Goal: Task Accomplishment & Management: Use online tool/utility

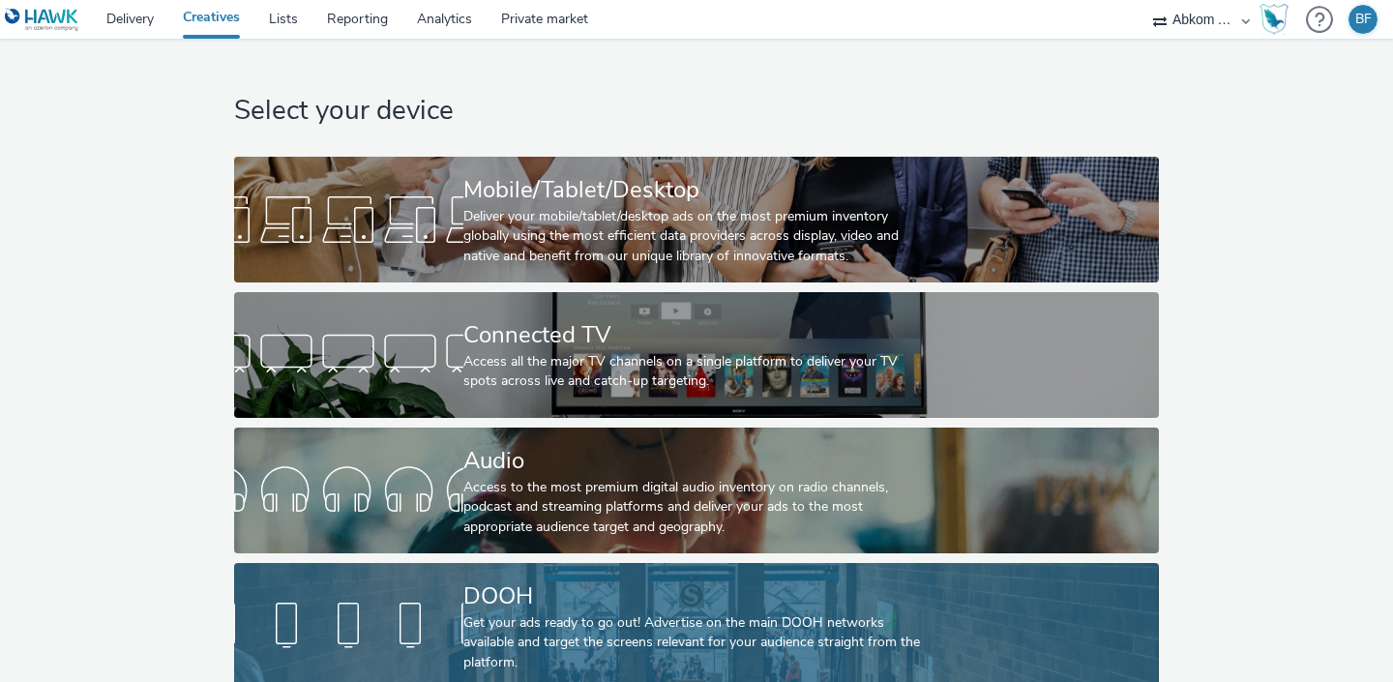
click at [464, 628] on div "Get your ads ready to go out! Advertise on the main DOOH networks available and…" at bounding box center [692, 642] width 458 height 59
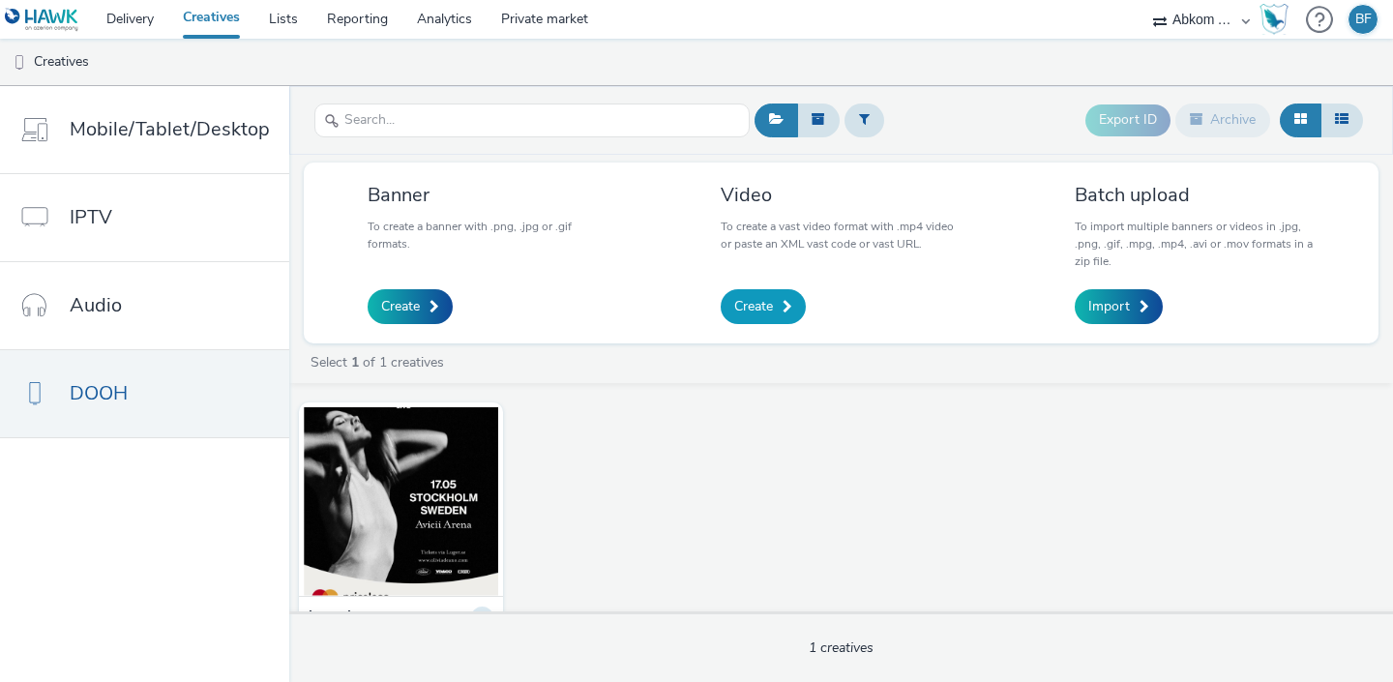
click at [765, 304] on span "Create" at bounding box center [753, 306] width 39 height 19
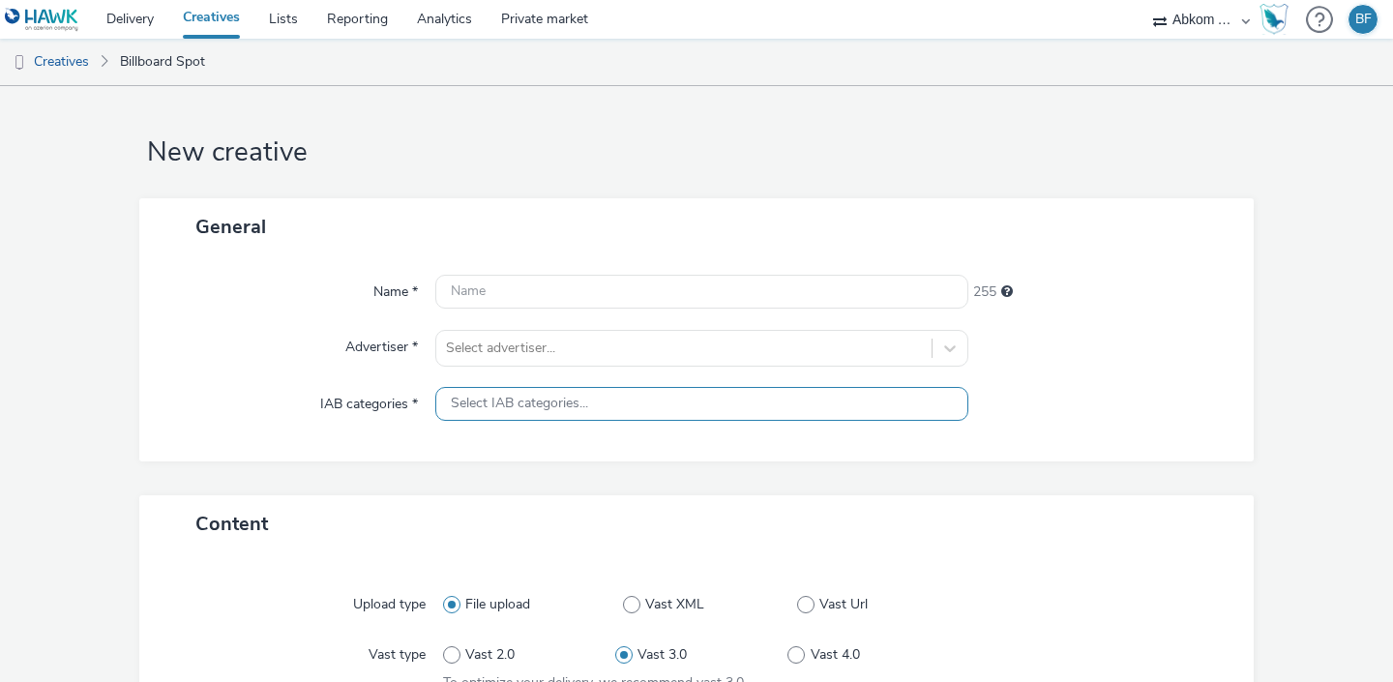
scroll to position [4, 0]
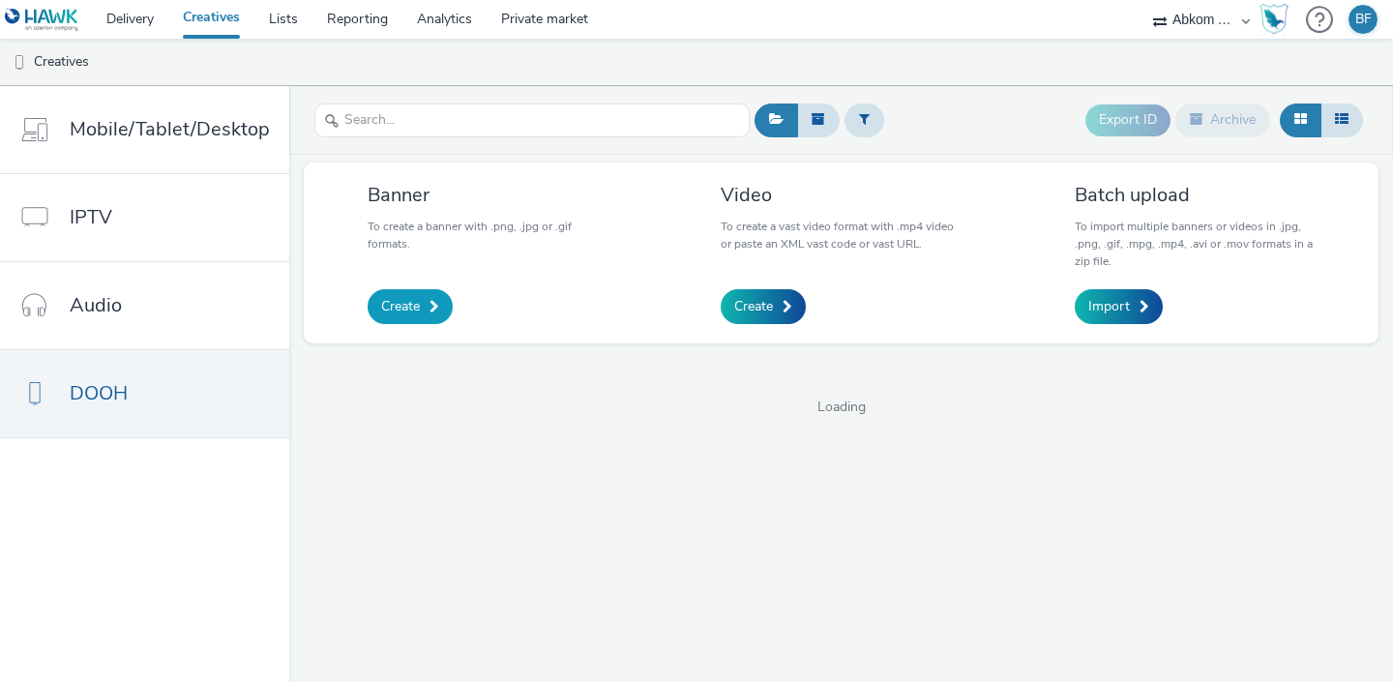
click at [414, 317] on link "Create" at bounding box center [409, 306] width 85 height 35
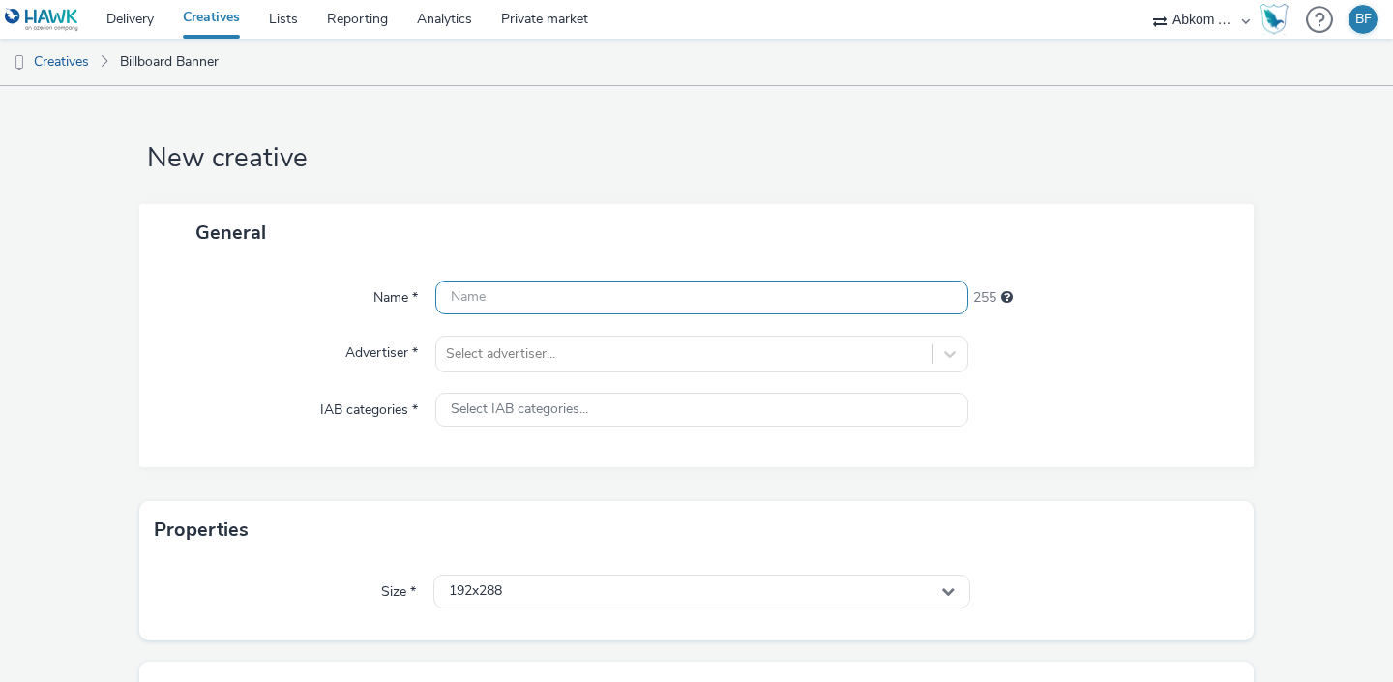
click at [506, 301] on input "text" at bounding box center [701, 297] width 533 height 34
type input "Test bild"
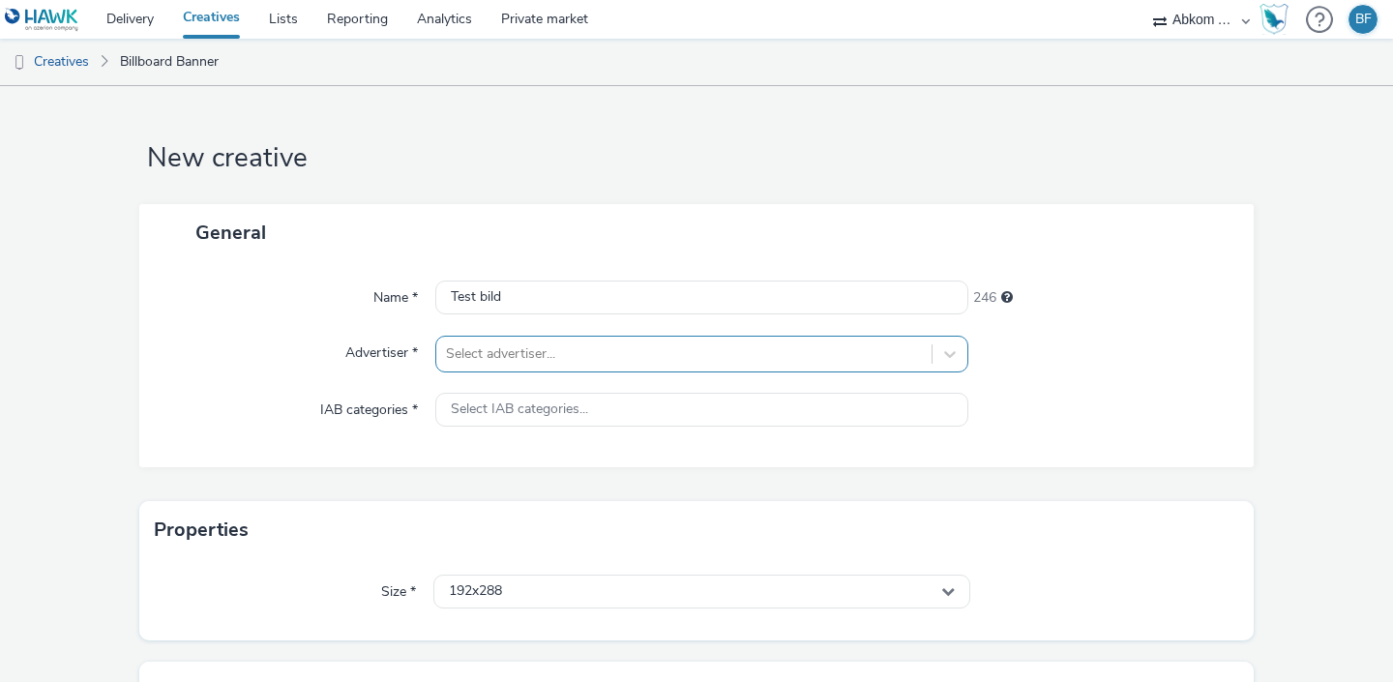
click at [455, 349] on div at bounding box center [684, 353] width 476 height 23
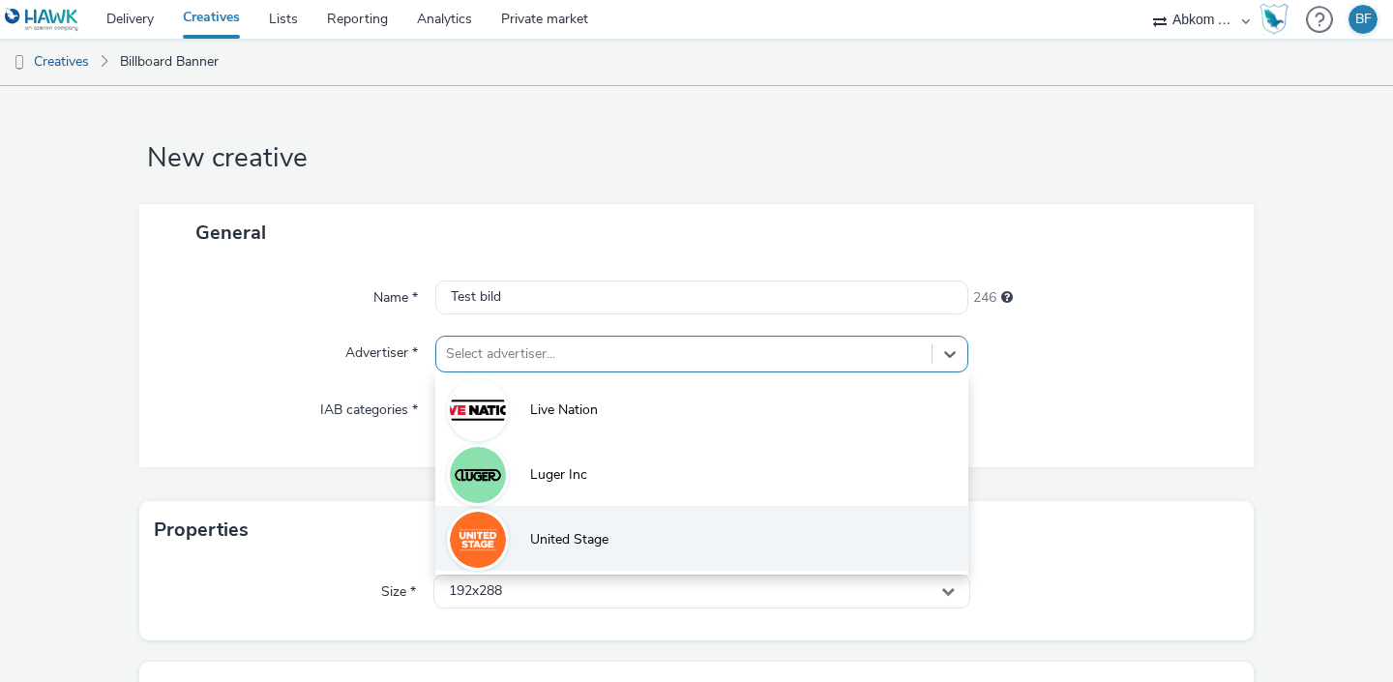
click at [578, 523] on li "United Stage" at bounding box center [701, 538] width 533 height 65
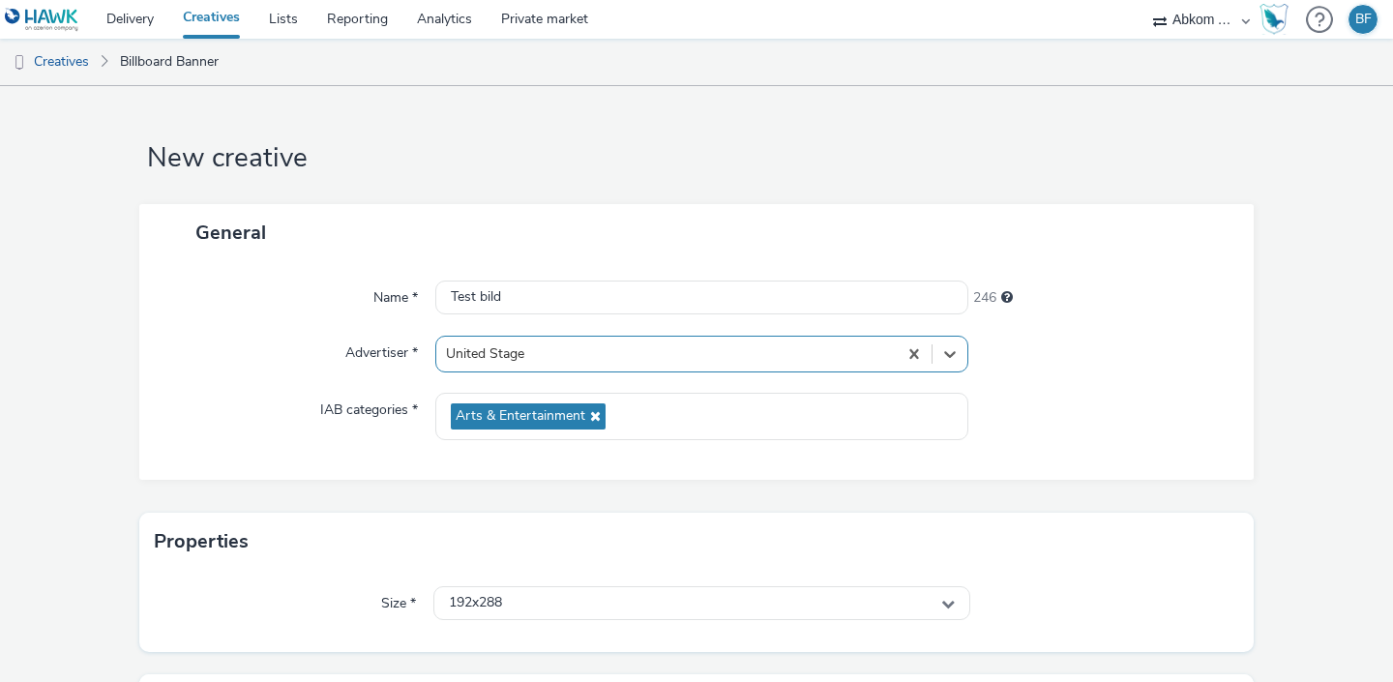
scroll to position [220, 0]
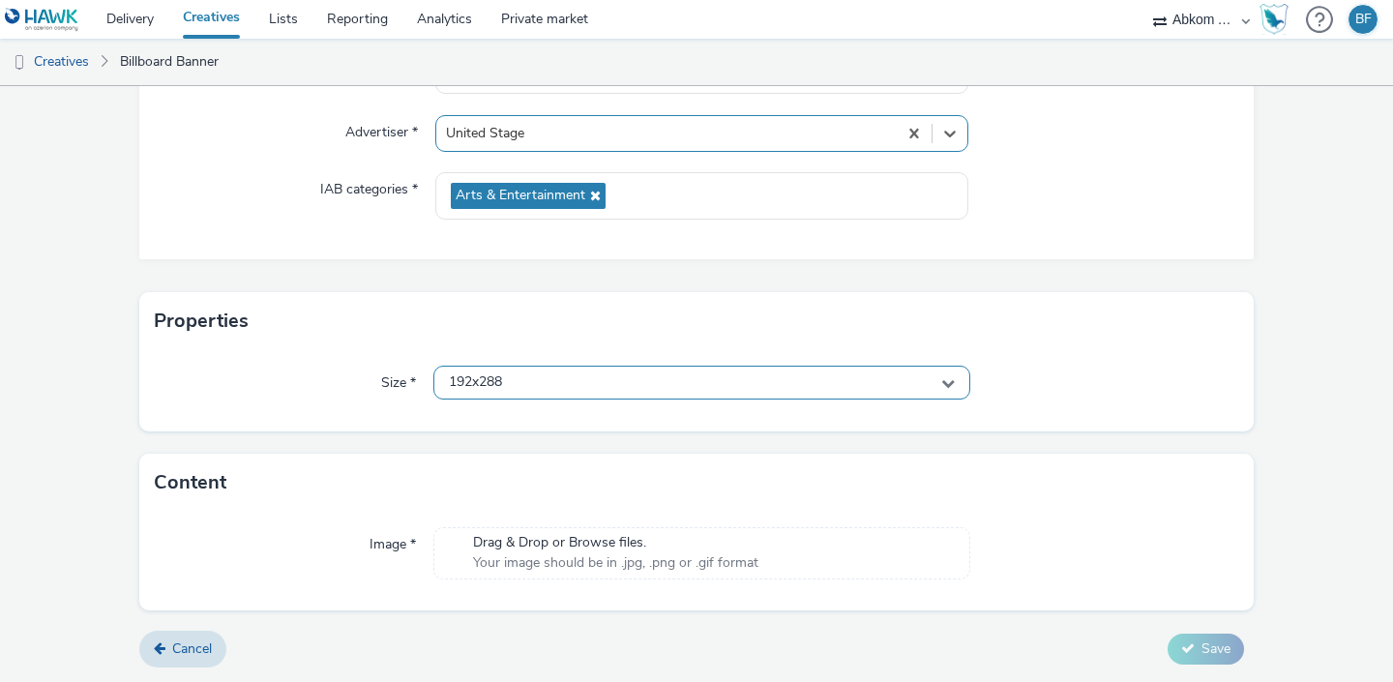
click at [527, 387] on div "192x288" at bounding box center [701, 383] width 537 height 34
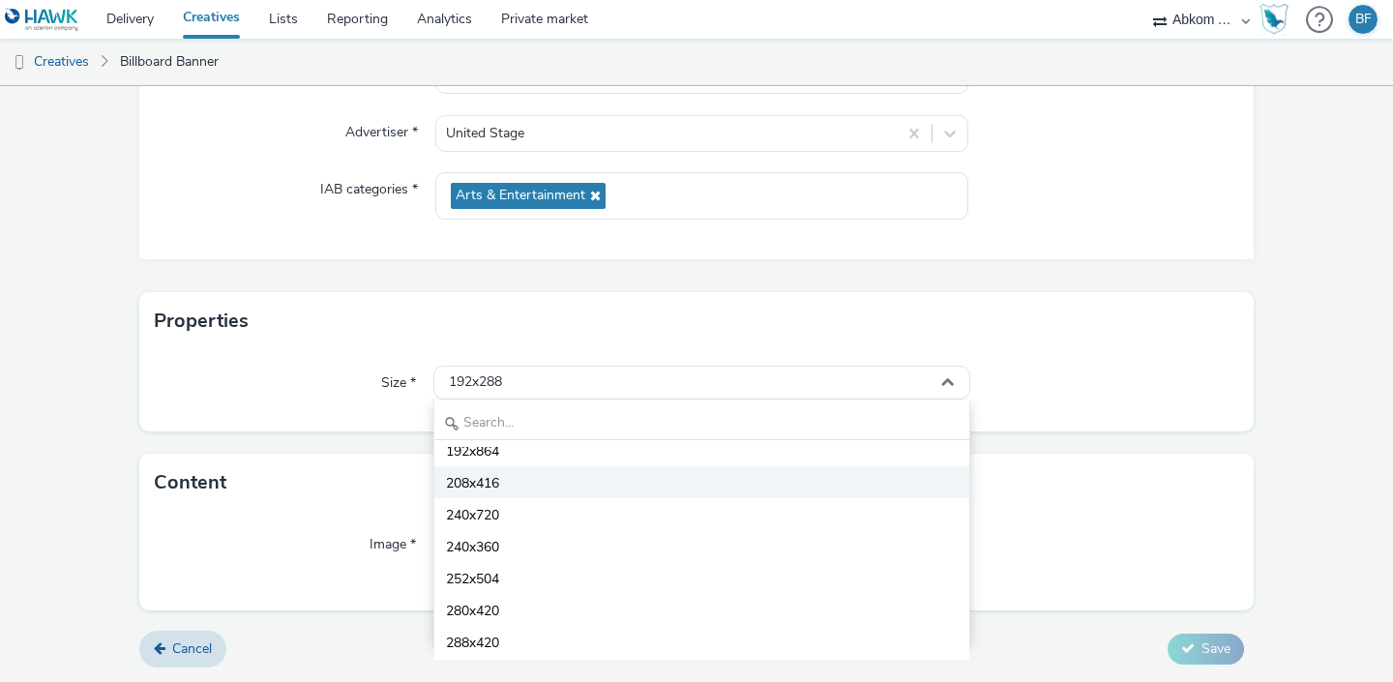
scroll to position [51, 0]
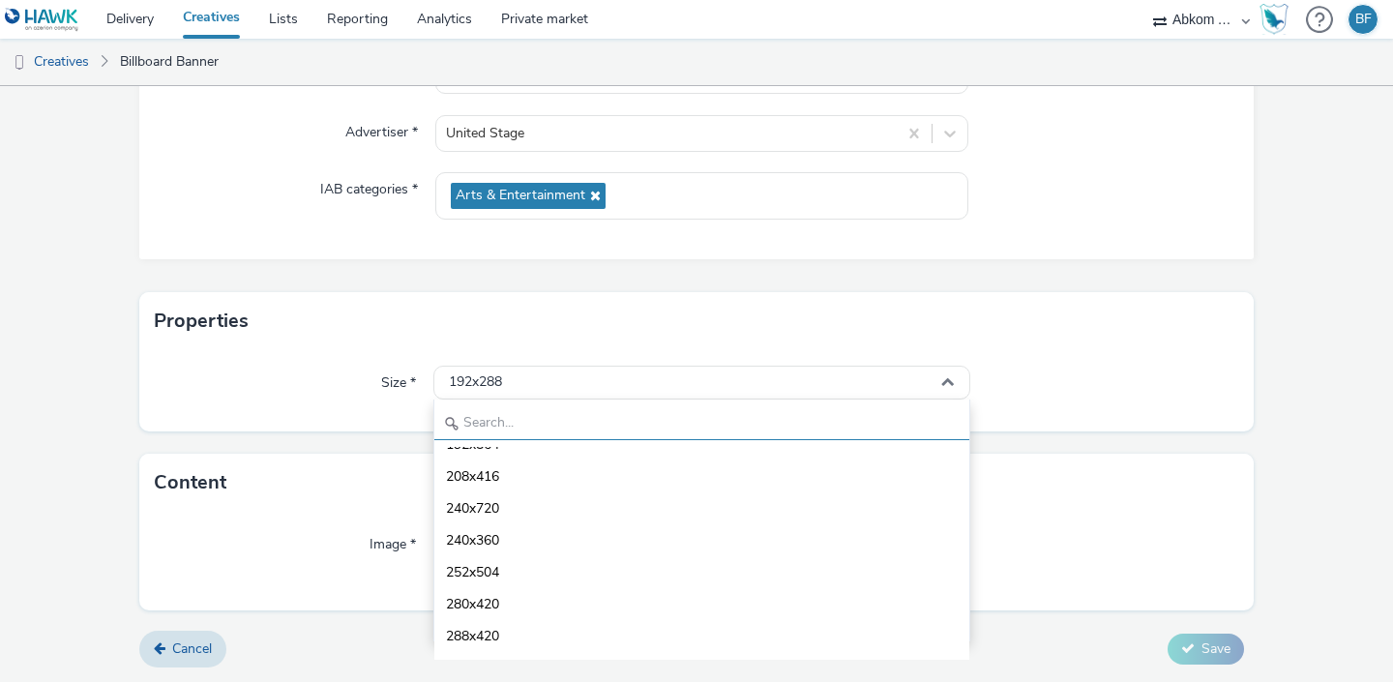
click at [501, 418] on input "text" at bounding box center [701, 423] width 535 height 34
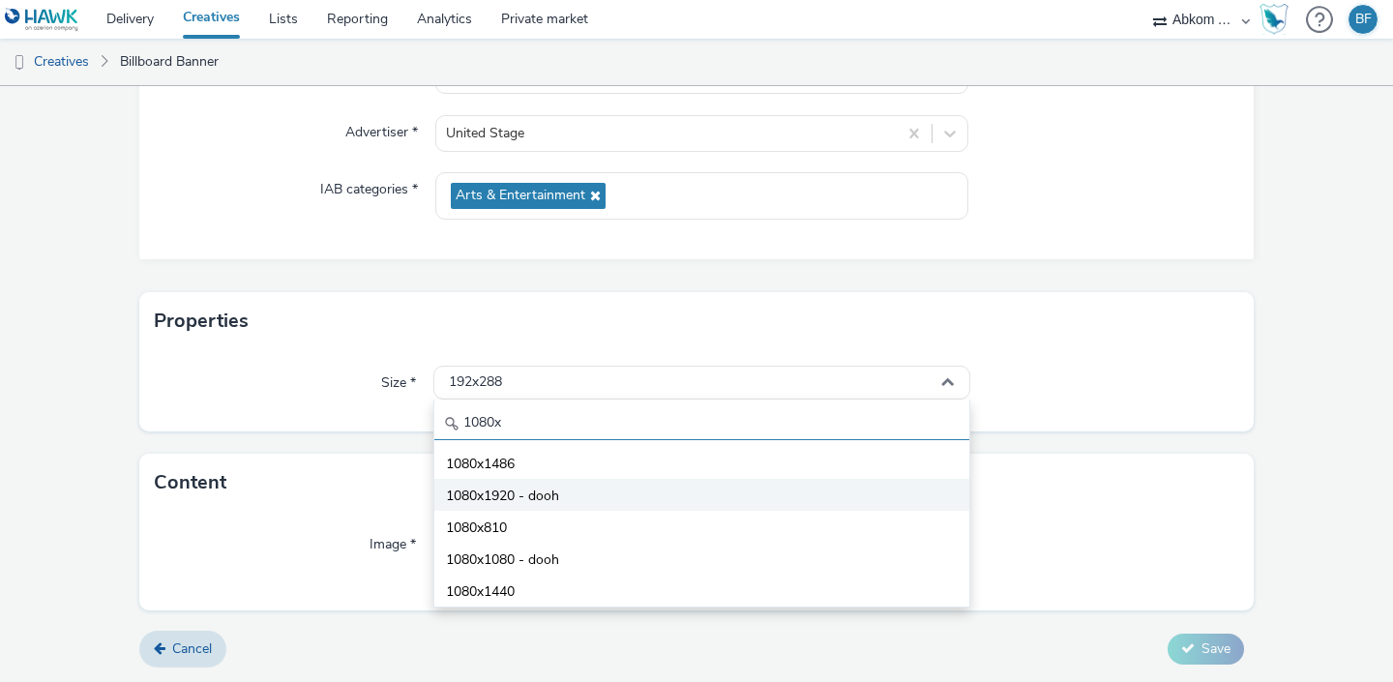
type input "1080x"
click at [464, 494] on span "1080x1920 - dooh" at bounding box center [502, 495] width 113 height 19
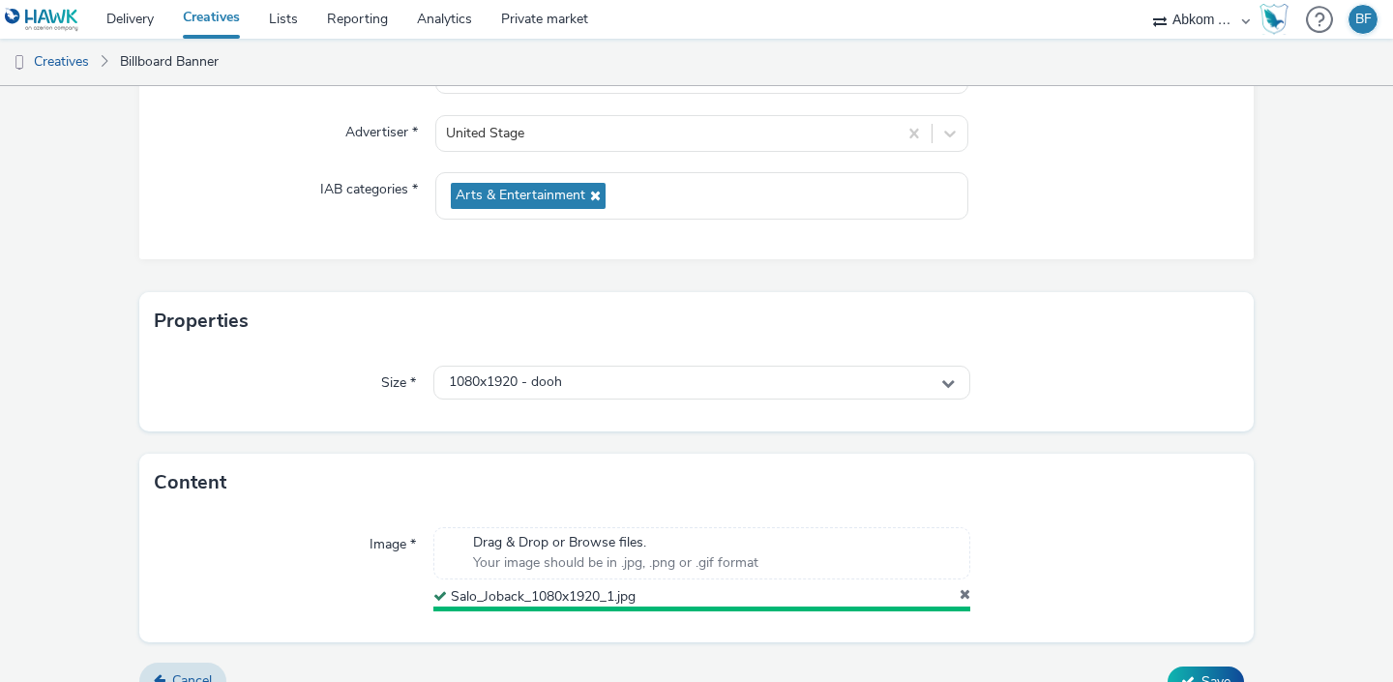
scroll to position [248, 0]
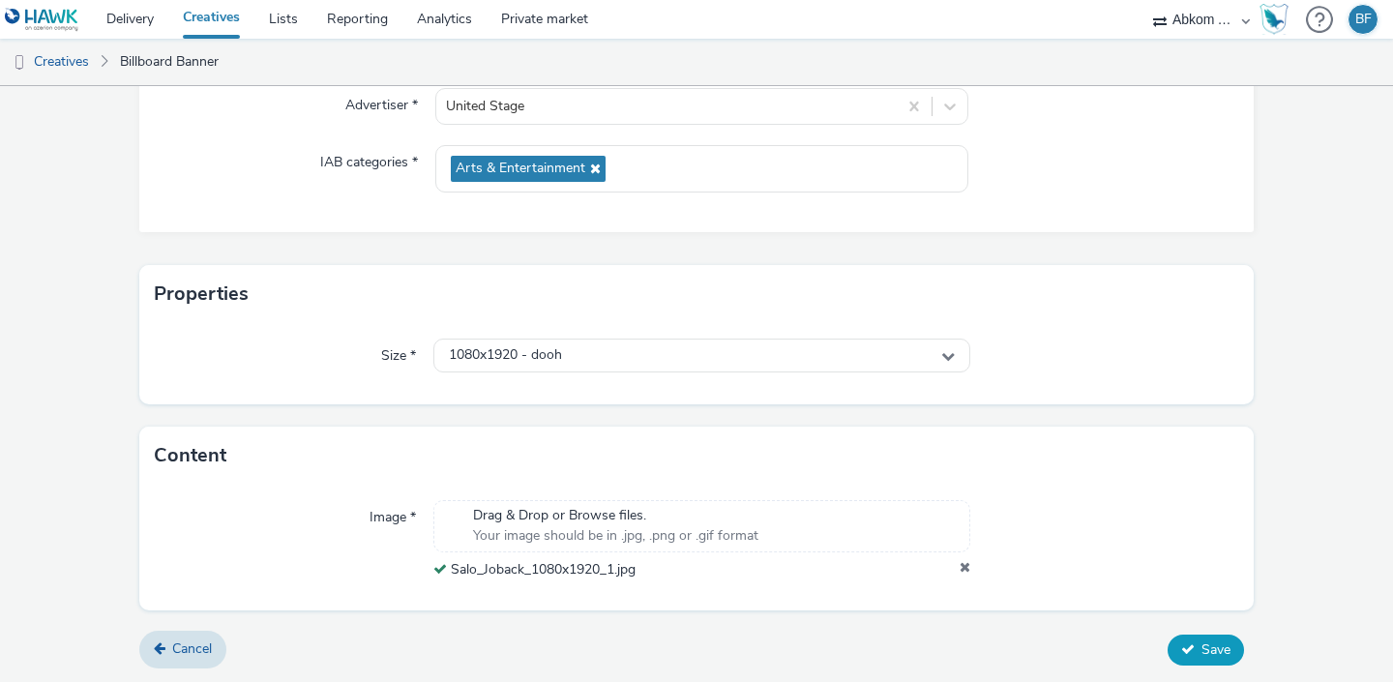
click at [1208, 644] on span "Save" at bounding box center [1215, 649] width 29 height 18
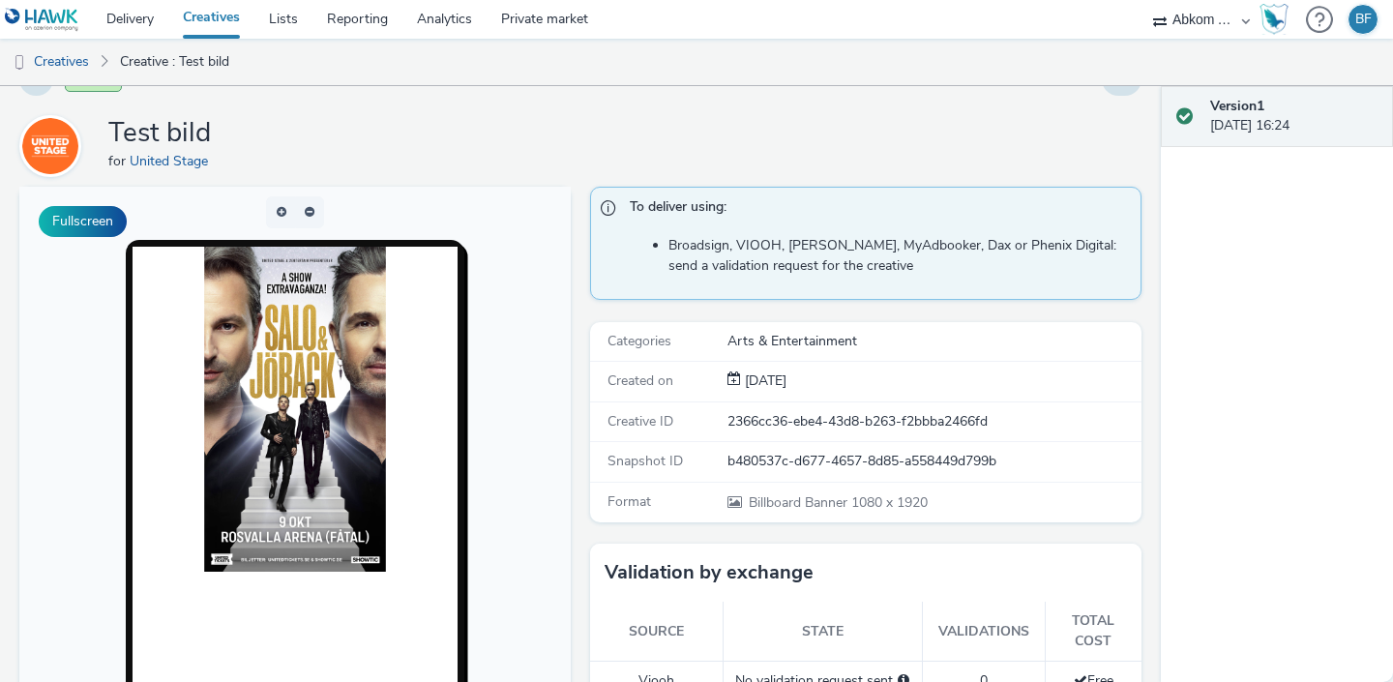
scroll to position [25, 0]
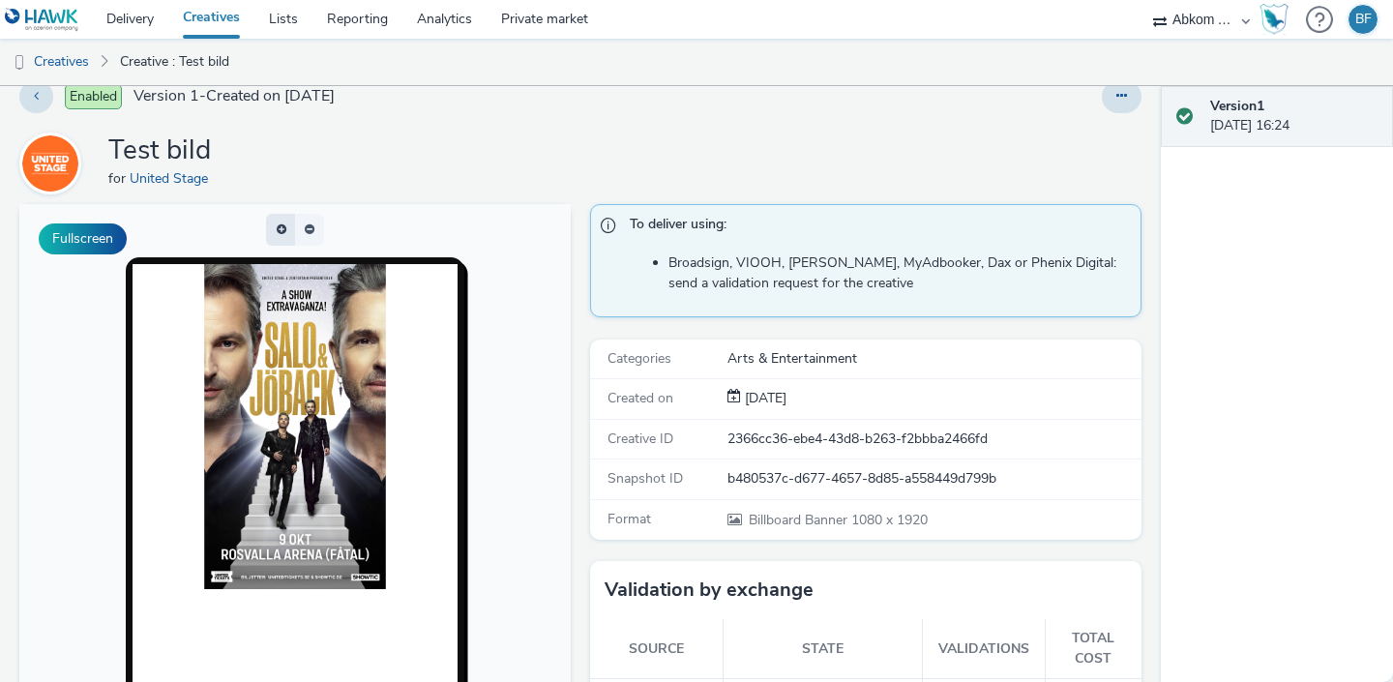
click at [288, 219] on button "button" at bounding box center [280, 230] width 29 height 32
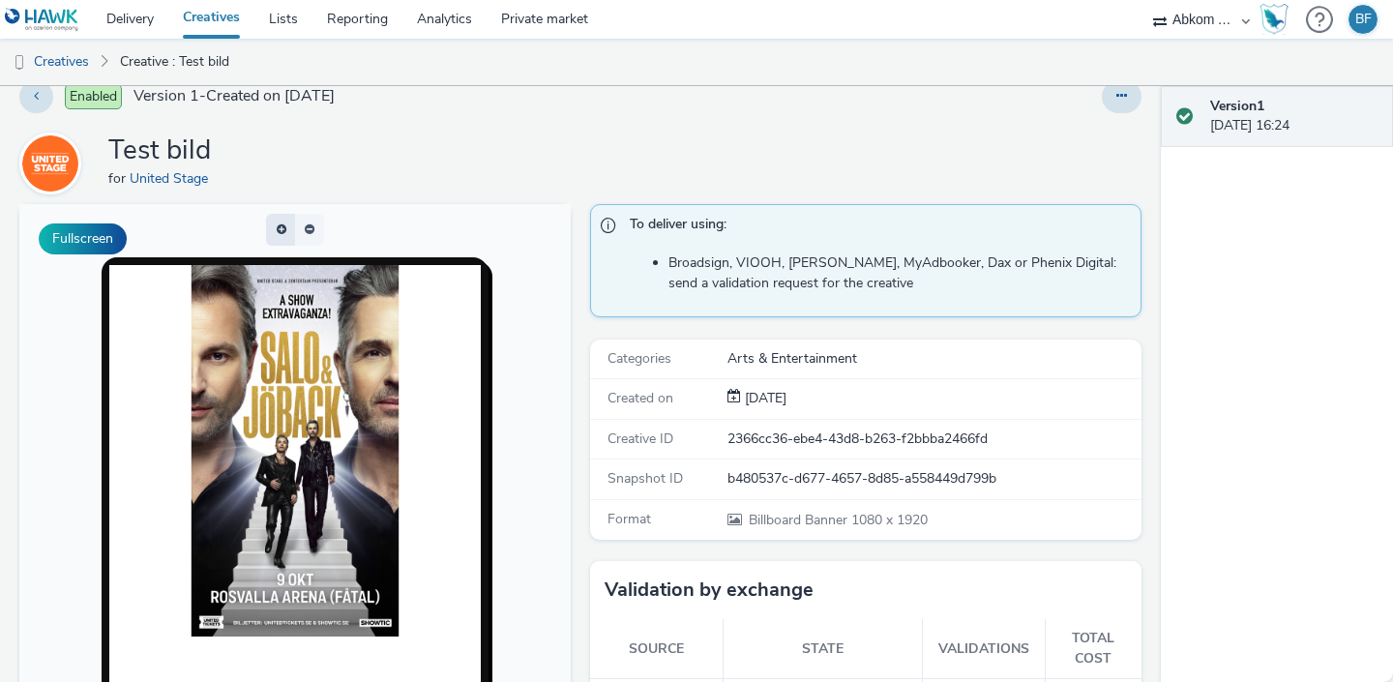
click at [288, 219] on button "button" at bounding box center [280, 230] width 29 height 32
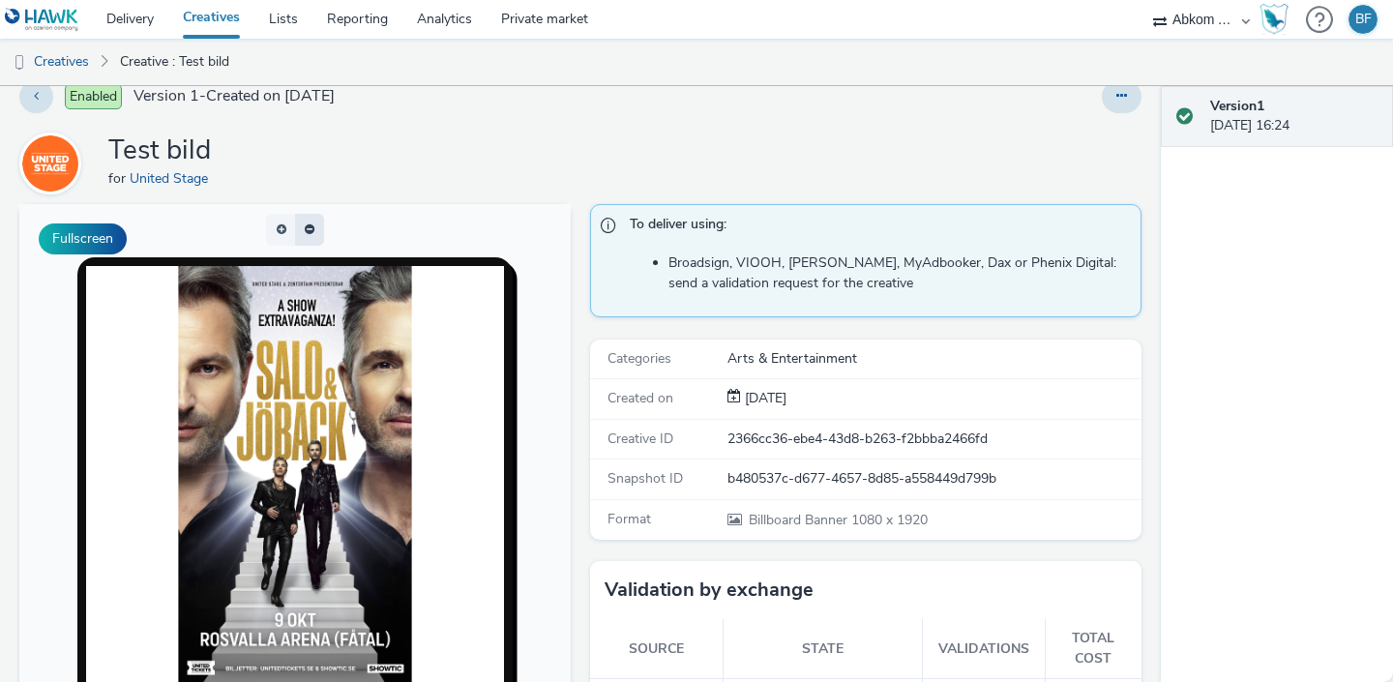
click at [310, 220] on button "button" at bounding box center [309, 230] width 29 height 32
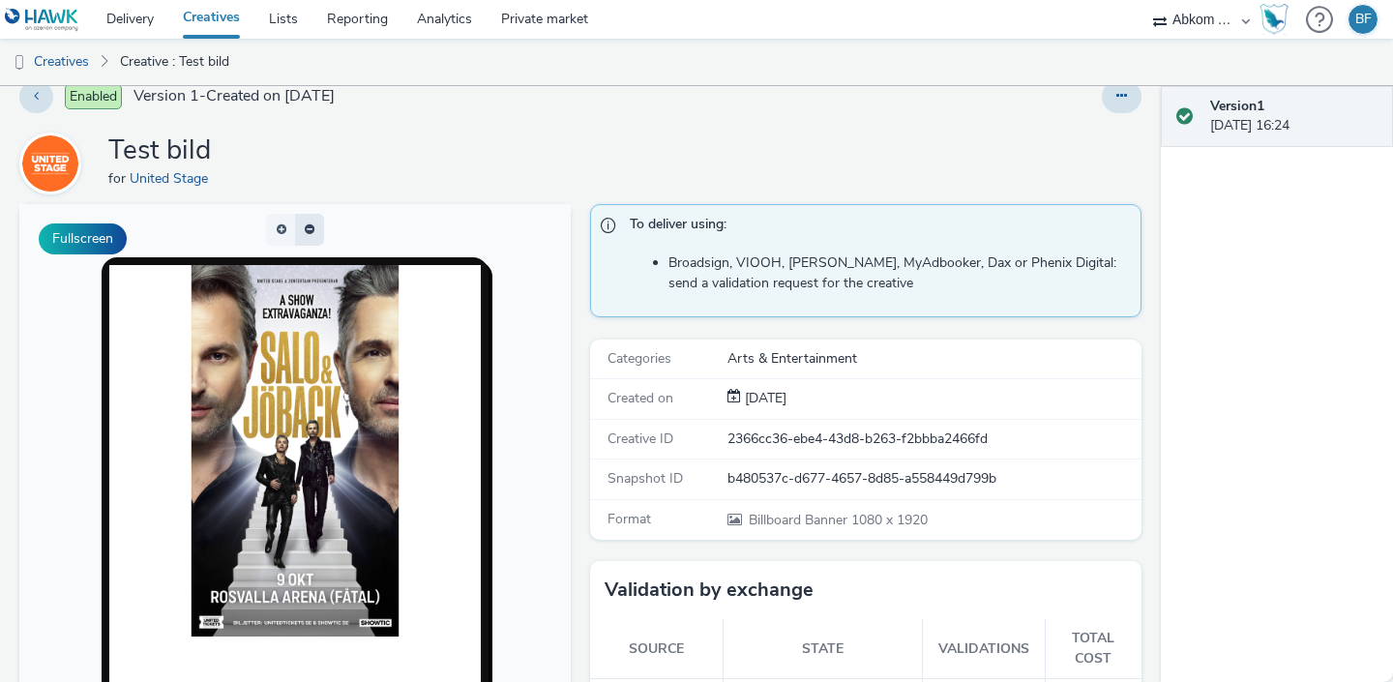
click at [311, 221] on span "button" at bounding box center [311, 221] width 0 height 0
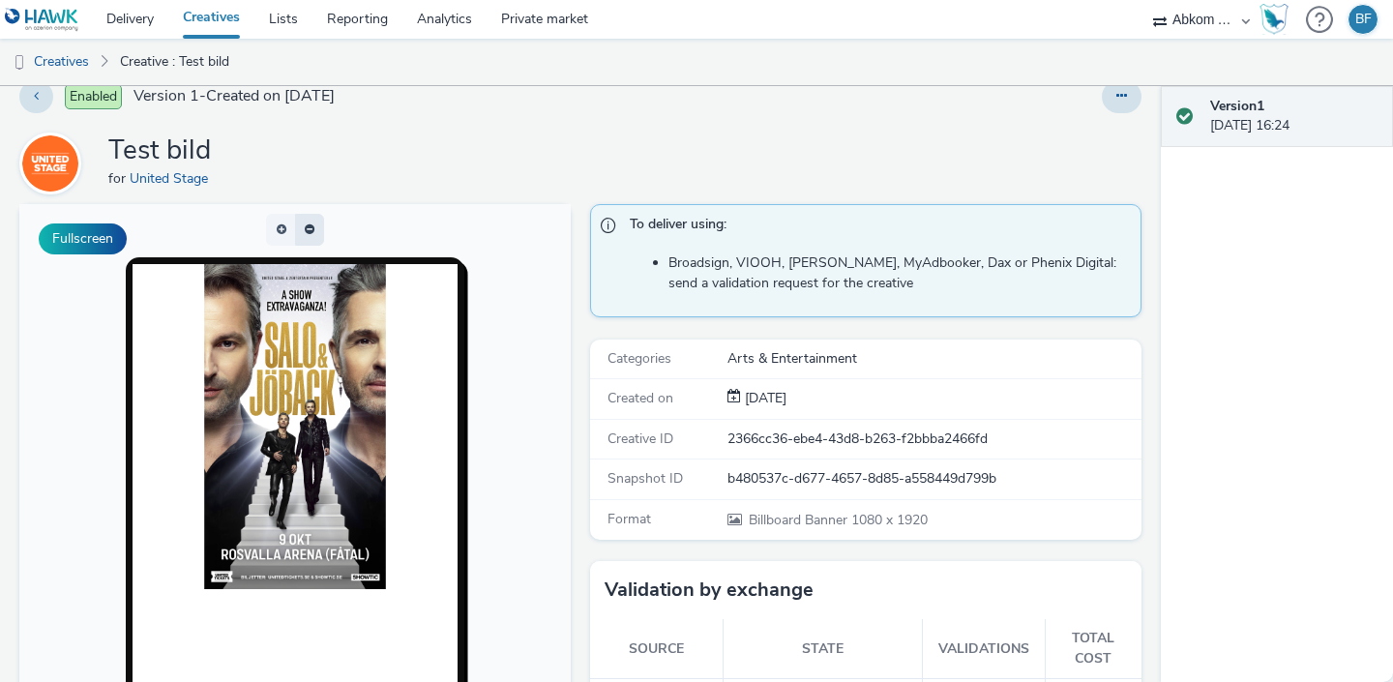
click at [310, 220] on button "button" at bounding box center [309, 230] width 29 height 32
click at [220, 21] on link "Creatives" at bounding box center [211, 19] width 86 height 39
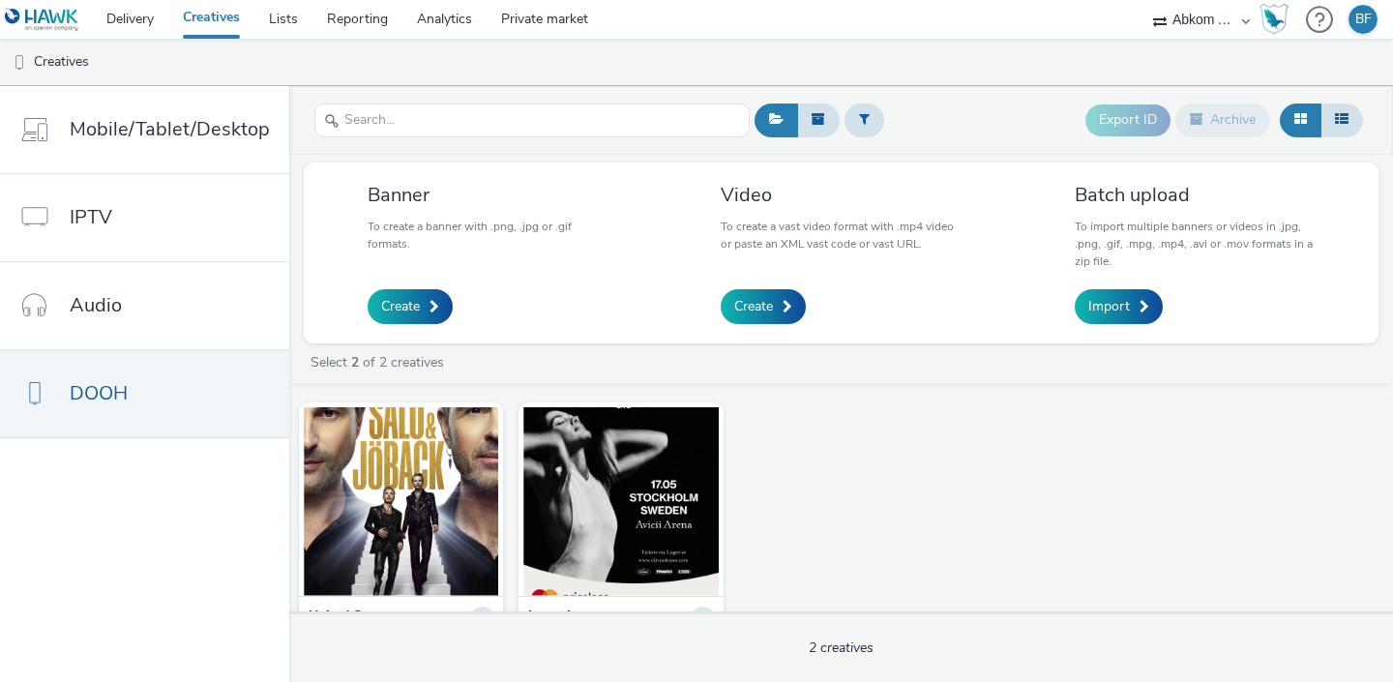
scroll to position [77, 0]
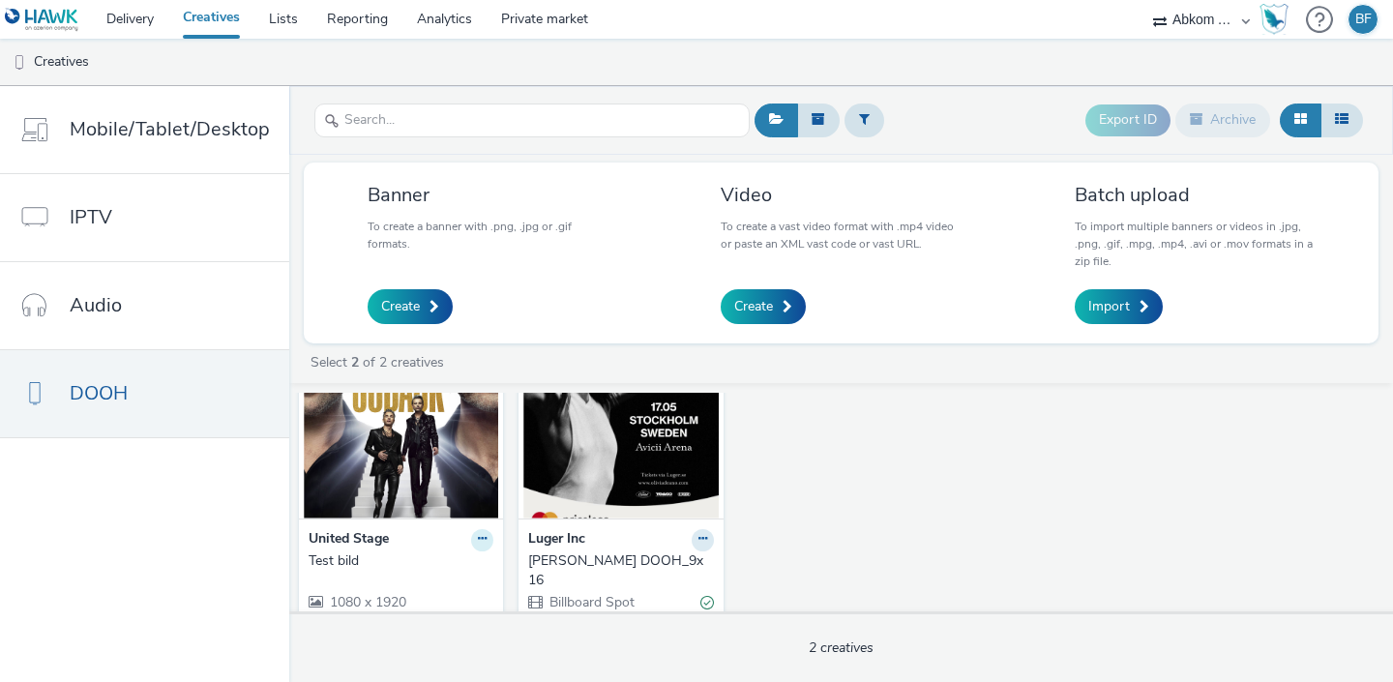
click at [481, 540] on icon at bounding box center [482, 539] width 9 height 12
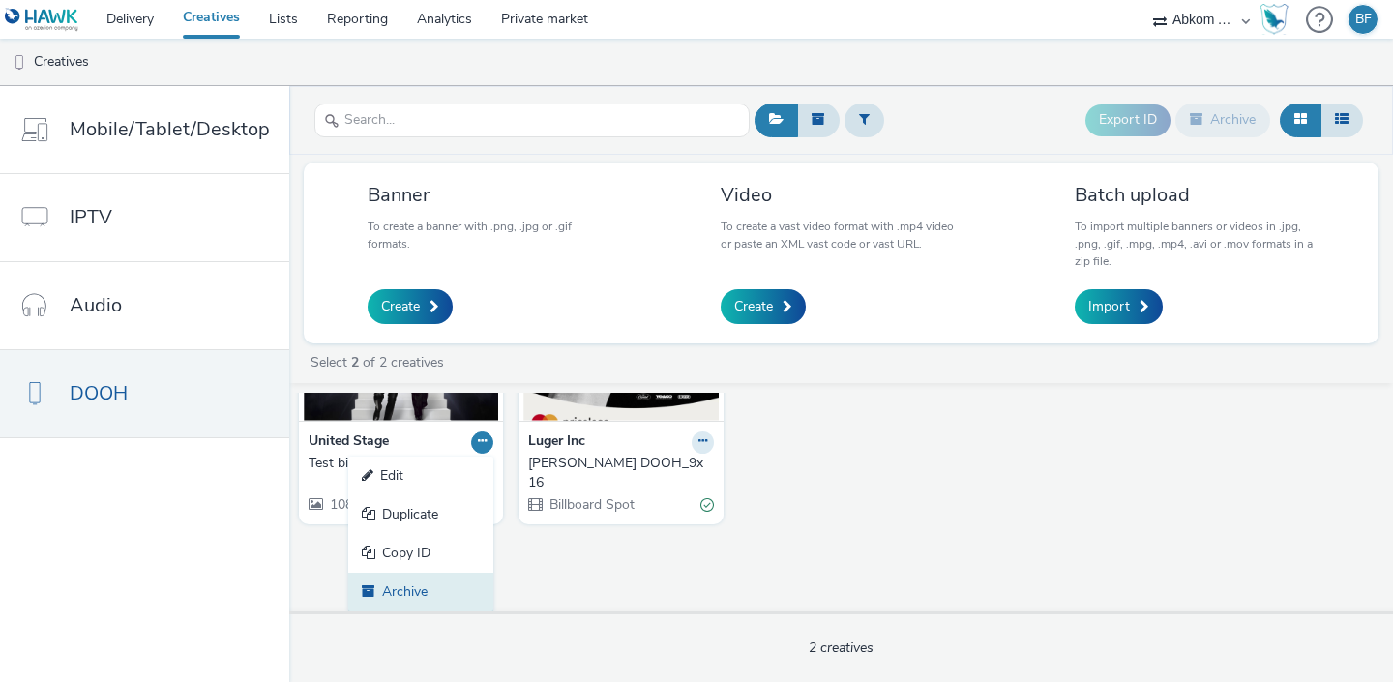
click at [411, 587] on link "Archive" at bounding box center [420, 591] width 145 height 39
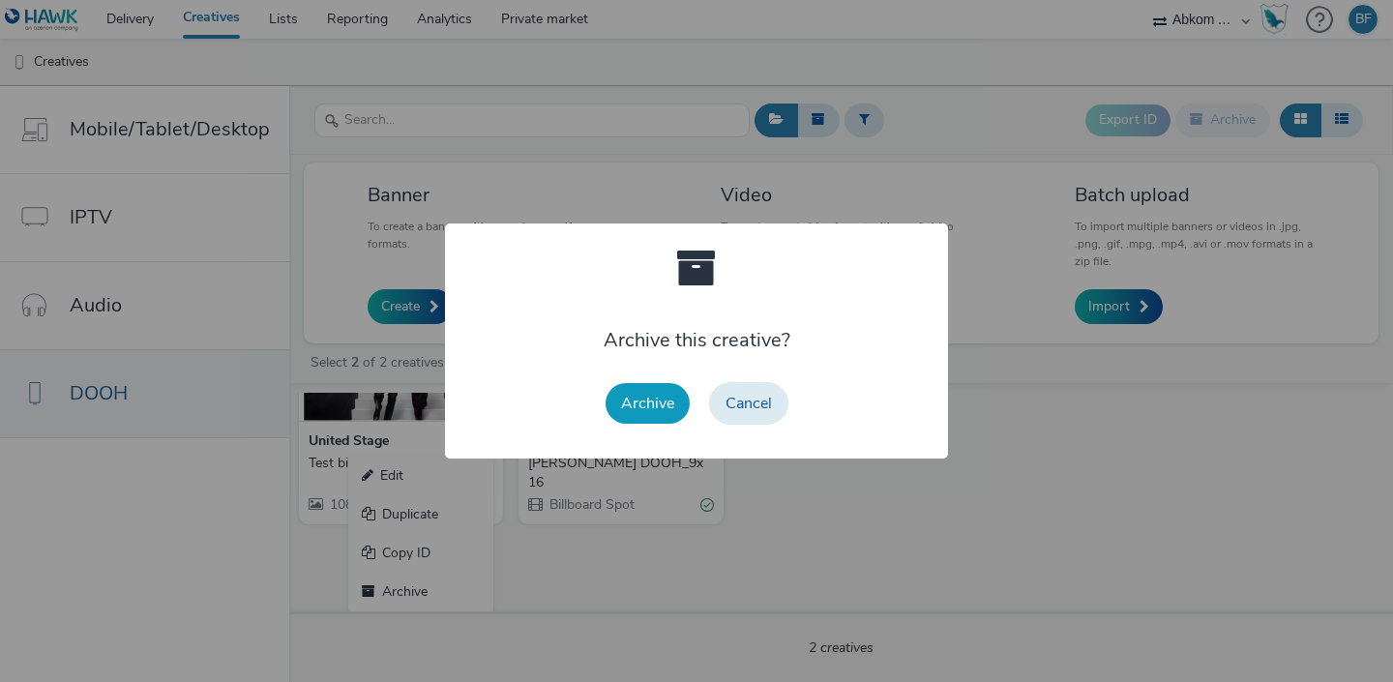
click at [651, 391] on button "Archive" at bounding box center [647, 403] width 84 height 41
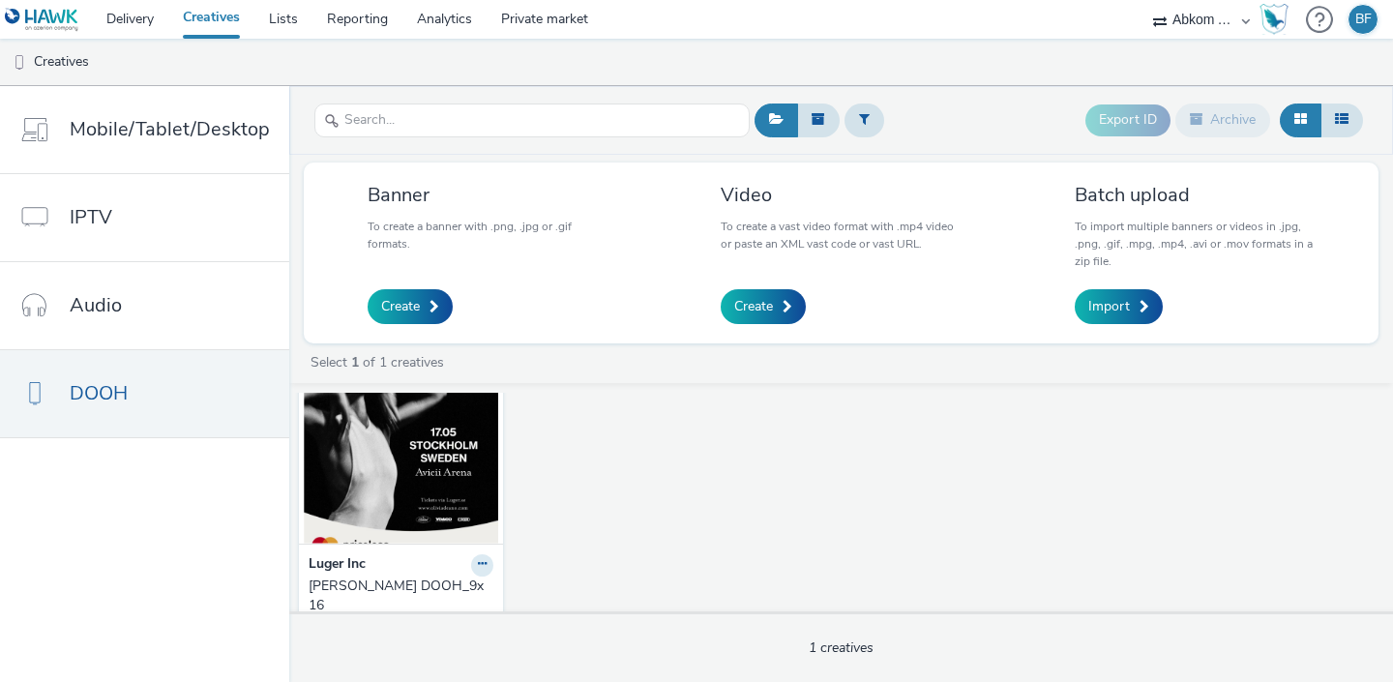
scroll to position [0, 0]
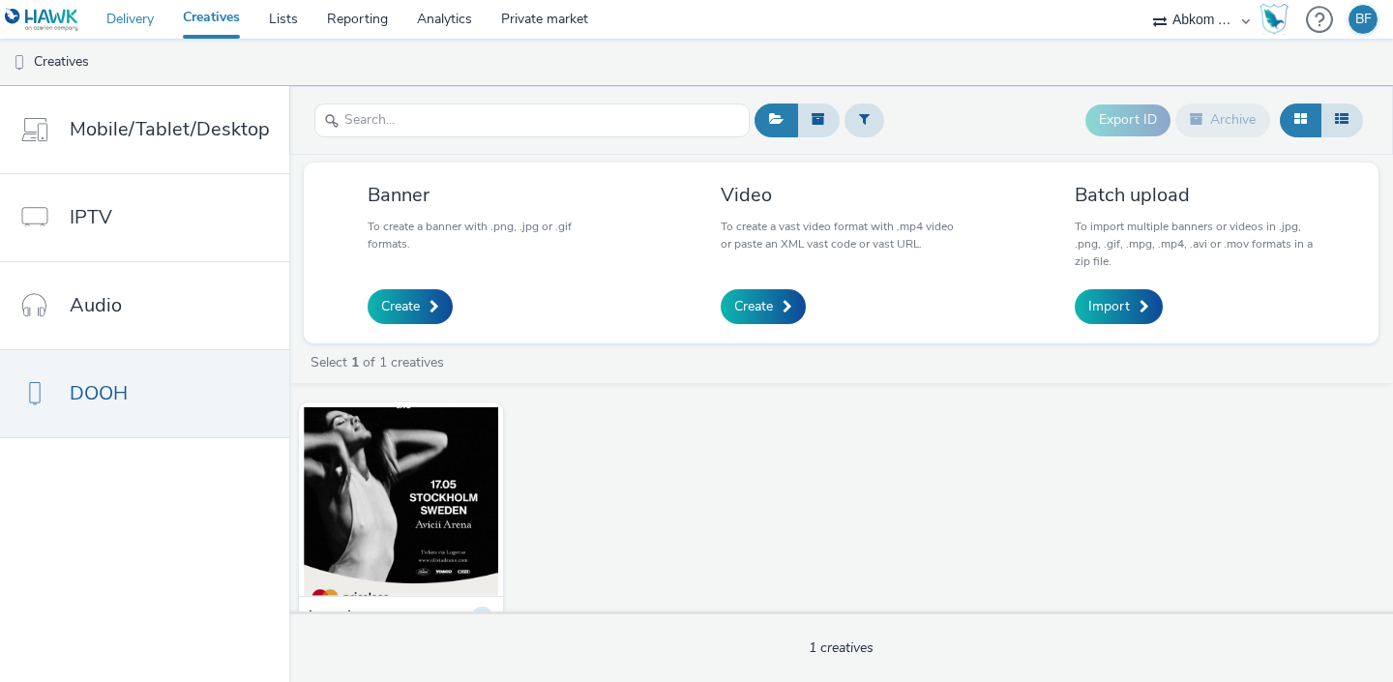
click at [150, 16] on link "Delivery" at bounding box center [130, 19] width 76 height 39
